Goal: Transaction & Acquisition: Purchase product/service

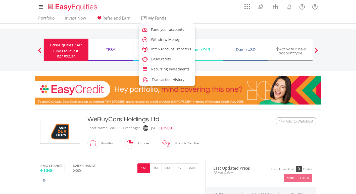
click at [142, 20] on span "My Funds" at bounding box center [157, 18] width 33 height 7
click at [161, 49] on span "Inter-Account Transfers" at bounding box center [172, 49] width 40 height 5
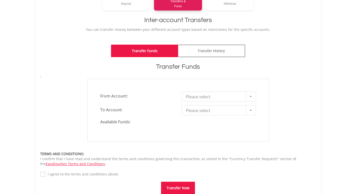
scroll to position [93, 0]
click at [250, 93] on div at bounding box center [251, 97] width 10 height 10
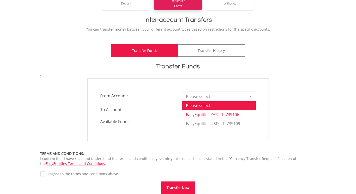
click at [229, 115] on li "EasyEquities ZAR - 12739106" at bounding box center [219, 114] width 74 height 9
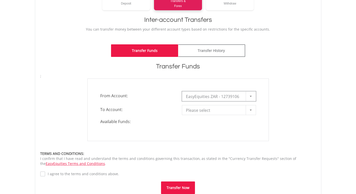
click at [247, 109] on div at bounding box center [251, 111] width 10 height 10
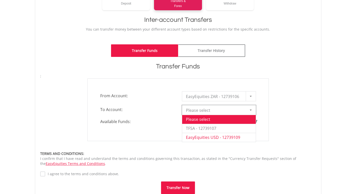
click at [218, 135] on li "EasyEquities USD - 12739109" at bounding box center [219, 137] width 74 height 9
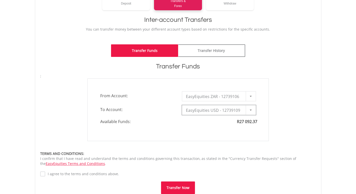
type input "*"
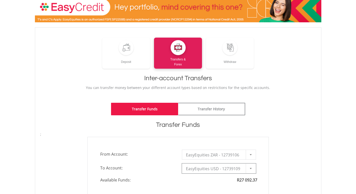
scroll to position [0, 0]
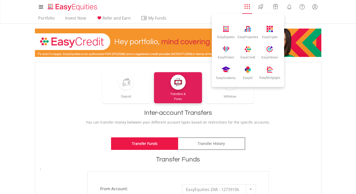
click at [248, 10] on li "EasyEquities EasyProperties EasyCrypto EasyProtect EasyCredit EasyAdvisor EasyA…" at bounding box center [247, 7] width 12 height 13
click at [263, 28] on div "EasyCrypto" at bounding box center [270, 30] width 22 height 20
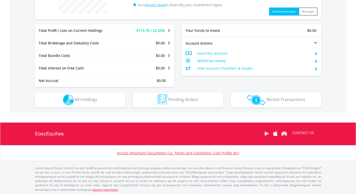
scroll to position [230, 0]
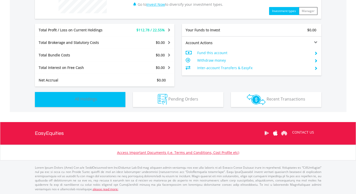
click at [94, 95] on button "Holdings All Holdings" at bounding box center [80, 99] width 90 height 15
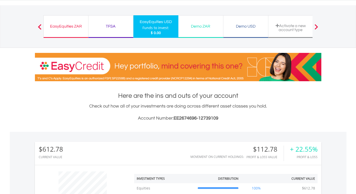
scroll to position [0, 0]
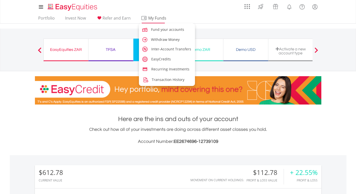
click at [150, 18] on span "My Funds" at bounding box center [157, 18] width 33 height 7
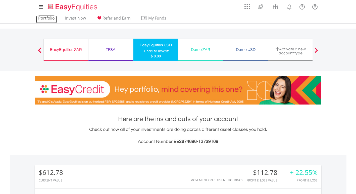
click at [49, 18] on link "Portfolio" at bounding box center [46, 20] width 21 height 8
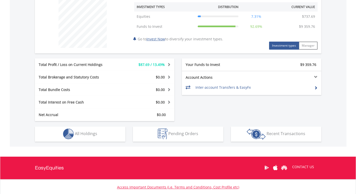
scroll to position [196, 0]
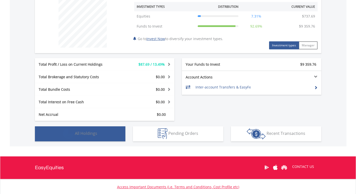
click at [102, 137] on button "Holdings All Holdings" at bounding box center [80, 134] width 90 height 15
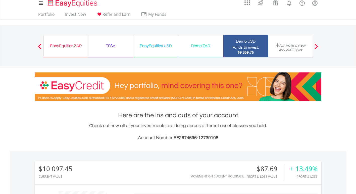
scroll to position [0, 0]
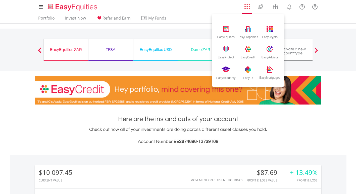
click at [251, 9] on link "AppsGrid" at bounding box center [247, 5] width 12 height 8
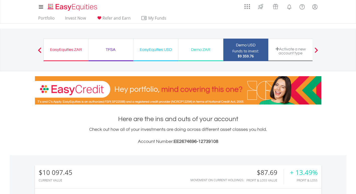
click at [162, 47] on div "EasyEquities USD" at bounding box center [155, 49] width 39 height 7
click at [156, 48] on div "EasyEquities USD" at bounding box center [155, 49] width 39 height 7
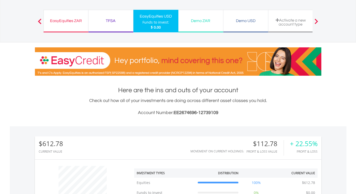
scroll to position [48, 95]
click at [235, 24] on div "Demo USD" at bounding box center [245, 20] width 39 height 7
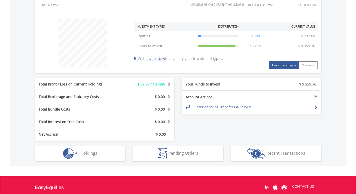
scroll to position [176, 0]
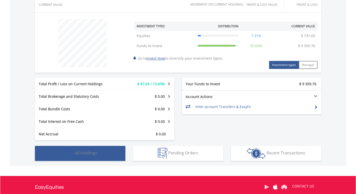
click at [95, 154] on span "All Holdings" at bounding box center [86, 154] width 22 height 6
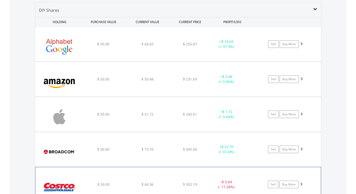
scroll to position [351, 0]
click at [269, 44] on link "Sell" at bounding box center [273, 44] width 11 height 8
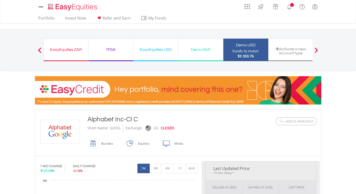
type input "*****"
type input "******"
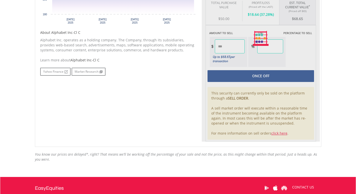
scroll to position [226, 0]
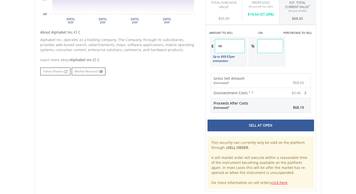
click at [247, 125] on div "Sell At Open" at bounding box center [261, 126] width 107 height 12
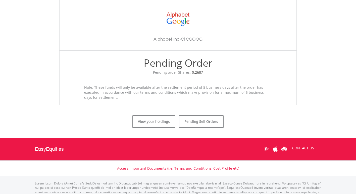
scroll to position [161, 0]
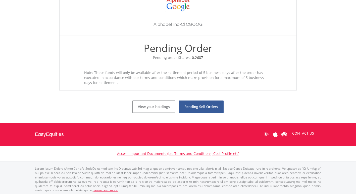
click at [189, 103] on link "Pending Sell Orders" at bounding box center [201, 107] width 45 height 13
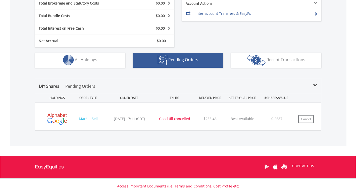
scroll to position [272, 0]
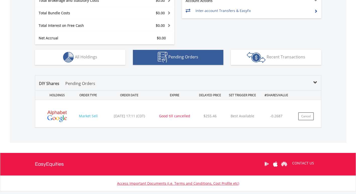
click at [318, 82] on div "DIY Shares Pending Orders" at bounding box center [178, 86] width 286 height 10
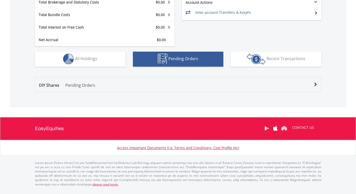
scroll to position [266, 0]
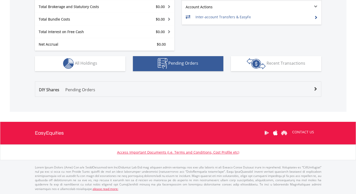
click at [315, 82] on div "DIY Shares Pending Orders HOLDINGS ORDER TYPE ORDER DATE EXPIRE DELAYED PRICE S…" at bounding box center [178, 89] width 286 height 15
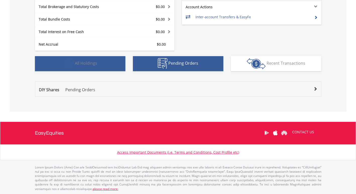
click at [84, 63] on span "All Holdings" at bounding box center [86, 64] width 22 height 6
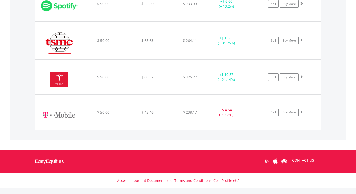
scroll to position [742, 0]
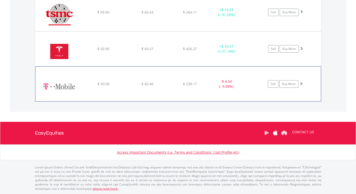
click at [300, 83] on span at bounding box center [302, 84] width 4 height 4
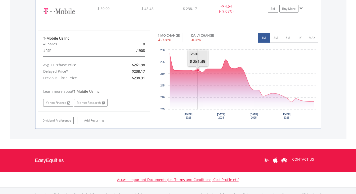
scroll to position [810, 0]
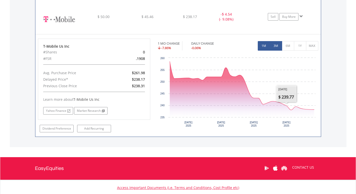
click at [277, 46] on button "3M" at bounding box center [276, 46] width 12 height 10
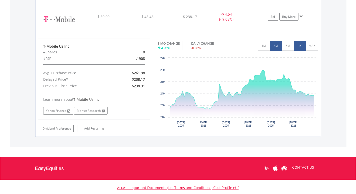
click at [294, 46] on button "1Y" at bounding box center [300, 46] width 12 height 10
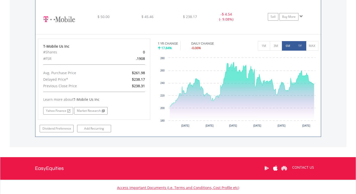
click at [285, 49] on button "6M" at bounding box center [288, 46] width 12 height 10
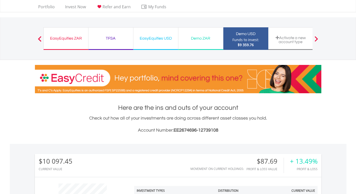
scroll to position [0, 0]
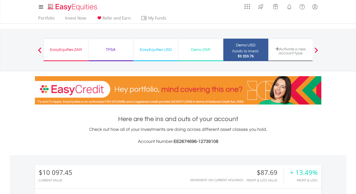
click at [288, 53] on div "Activate a new account type" at bounding box center [290, 51] width 39 height 8
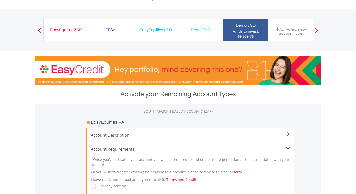
scroll to position [20, 0]
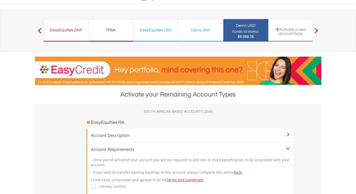
click at [241, 30] on div "Funds to invest:" at bounding box center [245, 31] width 27 height 5
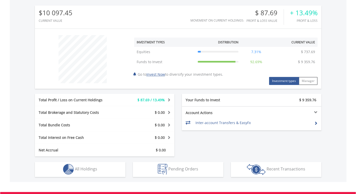
scroll to position [162, 0]
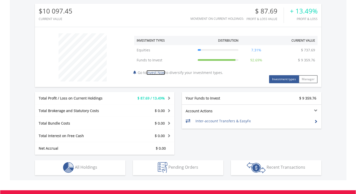
click at [162, 72] on link "Invest Now" at bounding box center [155, 72] width 19 height 5
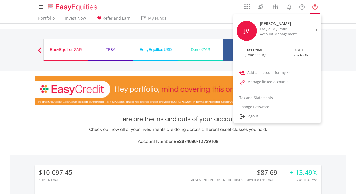
click at [312, 6] on lord-icon "My Profile" at bounding box center [315, 7] width 6 height 6
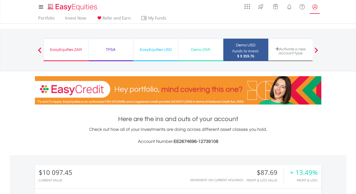
click at [313, 8] on lord-icon "My Profile" at bounding box center [315, 7] width 6 height 6
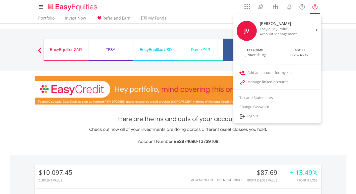
click at [313, 8] on lord-icon "My Profile" at bounding box center [315, 7] width 6 height 6
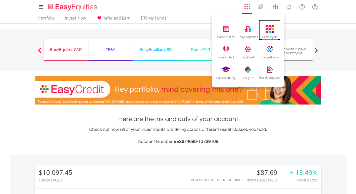
click at [267, 31] on img at bounding box center [270, 29] width 8 height 8
